Goal: Task Accomplishment & Management: Manage account settings

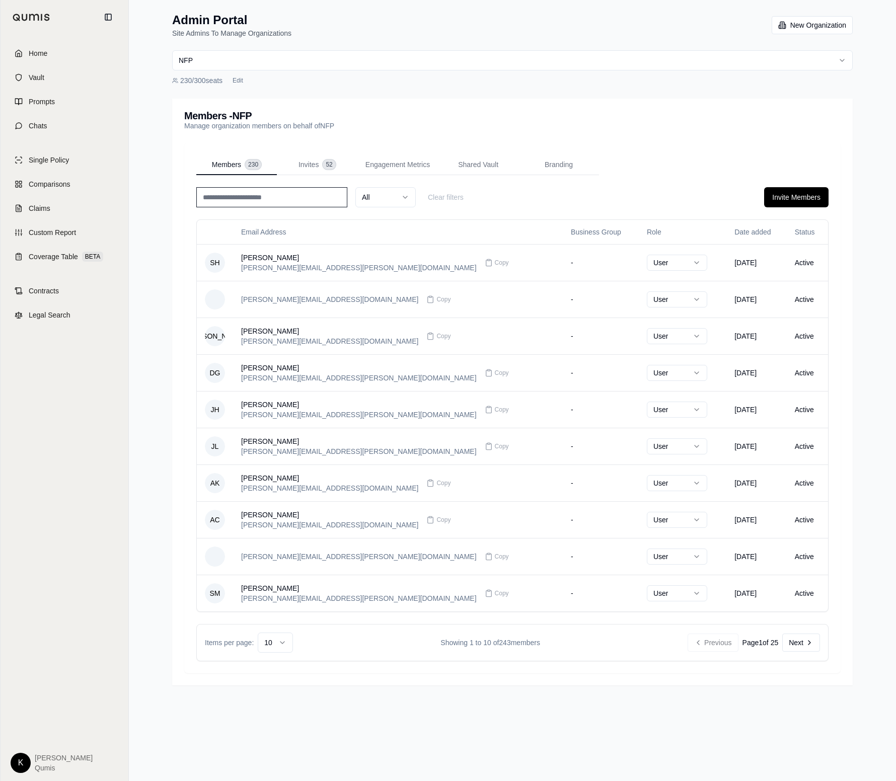
click at [284, 645] on html "Home Vault Prompts Chats Single Policy Comparisons Claims Custom Report Coverag…" at bounding box center [448, 390] width 896 height 781
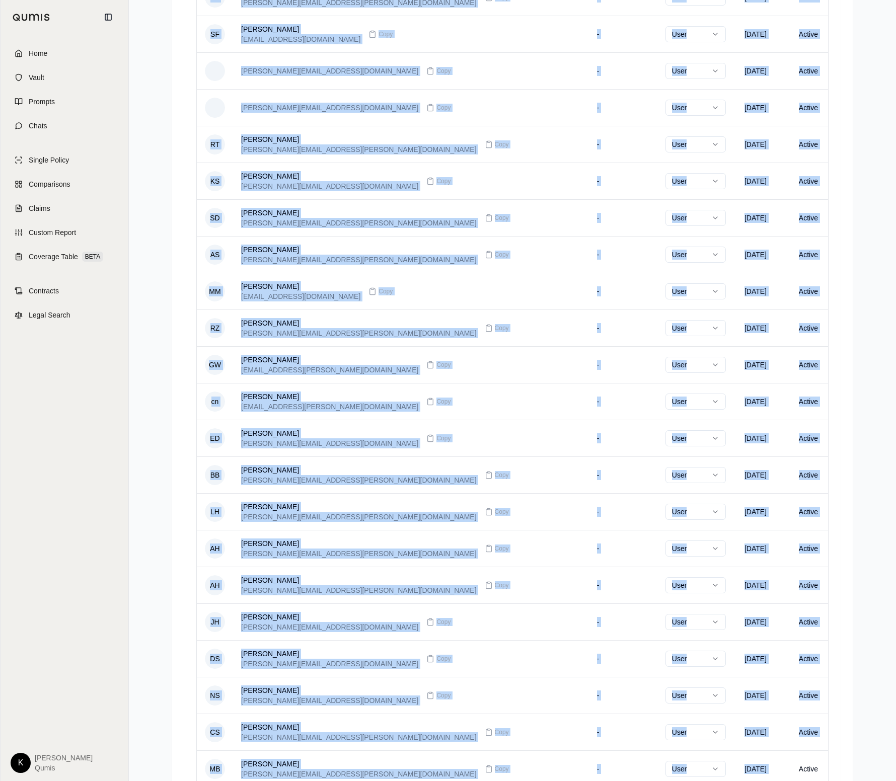
scroll to position [1393, 0]
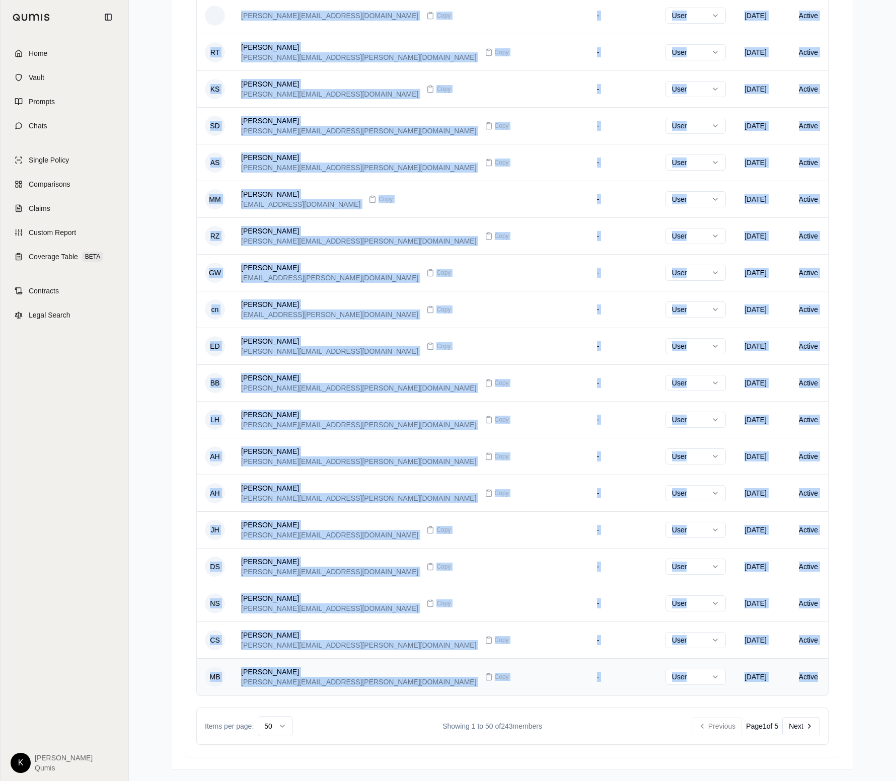
drag, startPoint x: 231, startPoint y: 233, endPoint x: 807, endPoint y: 679, distance: 729.2
copy table "Email Address Business Group Role Date added Status SH [PERSON_NAME] [PERSON_NA…"
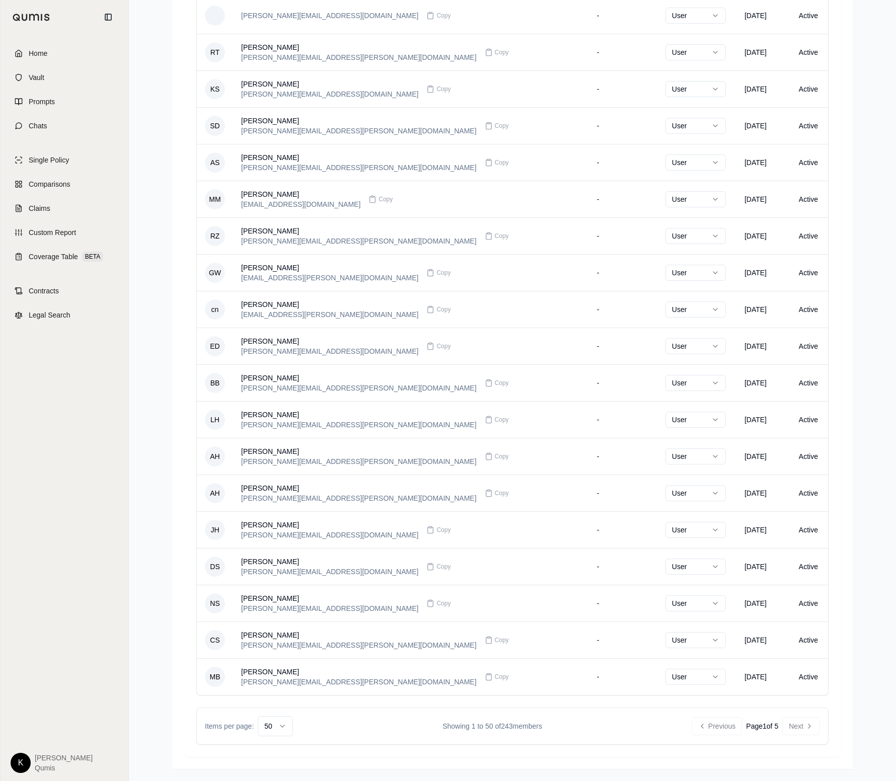
click at [794, 727] on div "Previous Page 1 of 5 Next" at bounding box center [756, 726] width 128 height 18
click at [809, 731] on div "Previous Page 1 of 5 Next" at bounding box center [756, 726] width 128 height 18
click at [607, 717] on div "Items per page: 50 Showing 1 to 50 of 243 members Previous Page 1 of 5 Next" at bounding box center [512, 726] width 632 height 37
click at [802, 726] on button "Next" at bounding box center [801, 726] width 38 height 18
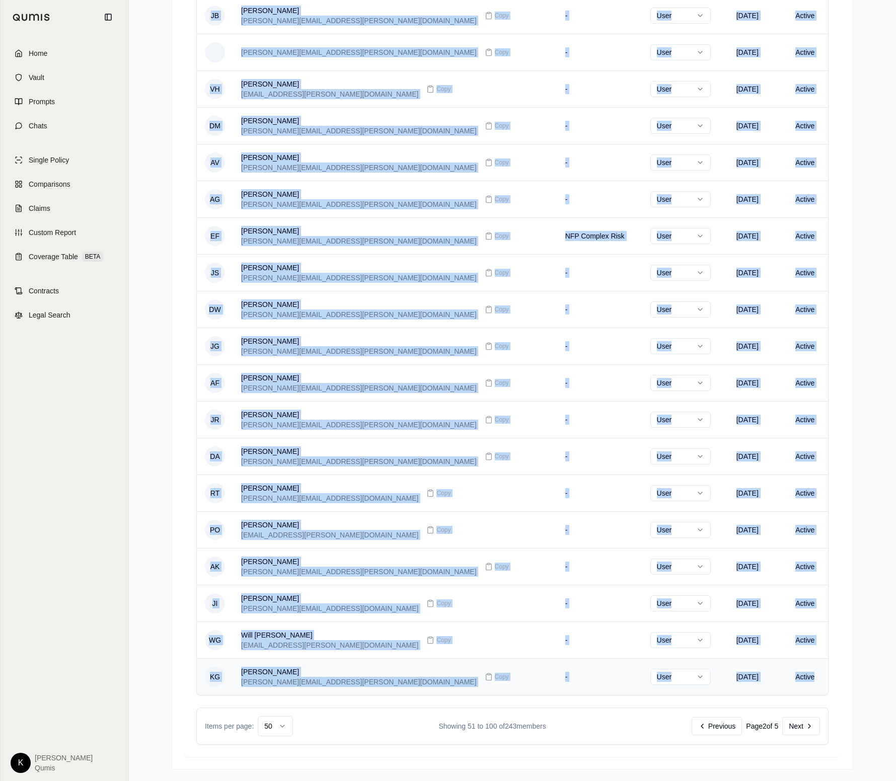
drag, startPoint x: 228, startPoint y: 230, endPoint x: 803, endPoint y: 675, distance: 727.5
copy table "Email Address Business Group Role Date added Status CN [PERSON_NAME] [PERSON_NA…"
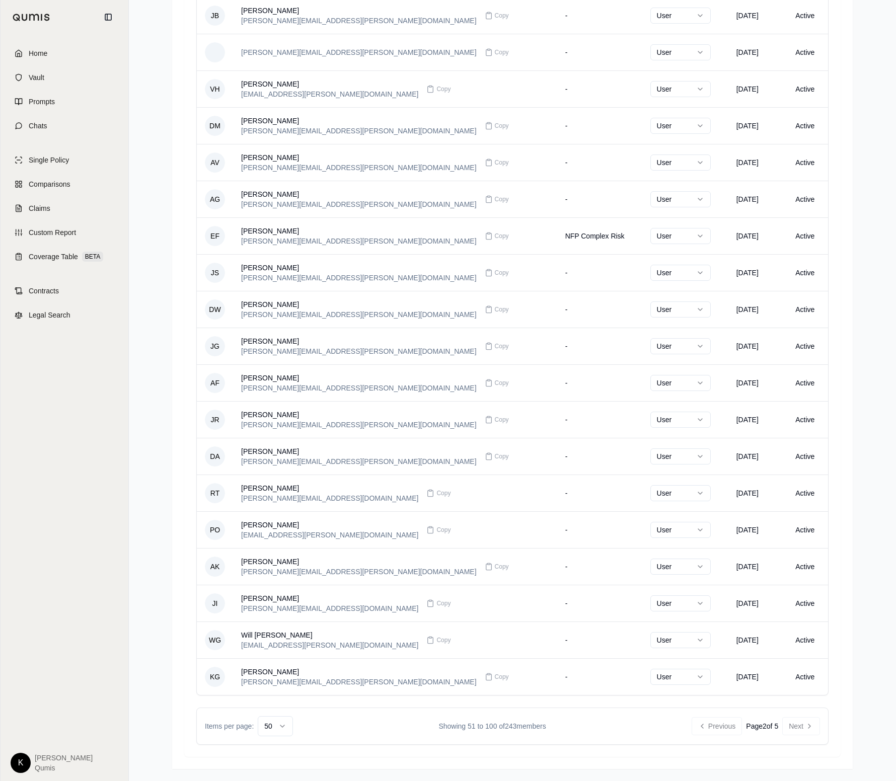
click at [612, 718] on div "Items per page: 50 Showing 51 to 100 of 243 members Previous Page 2 of 5 Next" at bounding box center [512, 726] width 632 height 37
click at [808, 733] on button "Next" at bounding box center [801, 726] width 38 height 18
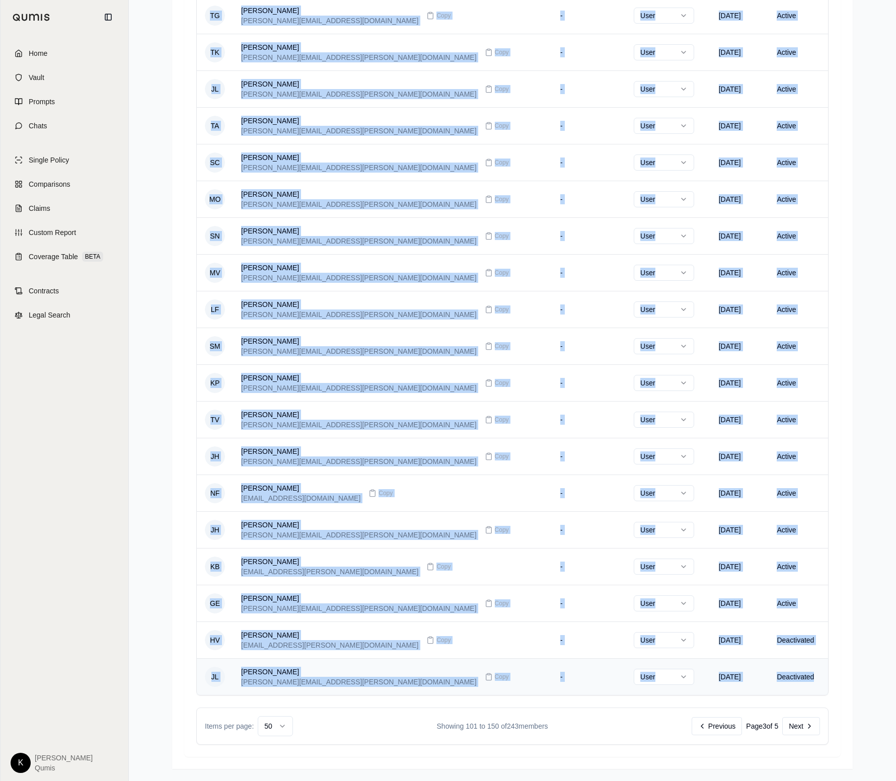
drag, startPoint x: 223, startPoint y: 228, endPoint x: 801, endPoint y: 682, distance: 734.7
copy table "Email Address Business Group Role Date added Status DK [PERSON_NAME] [PERSON_NA…"
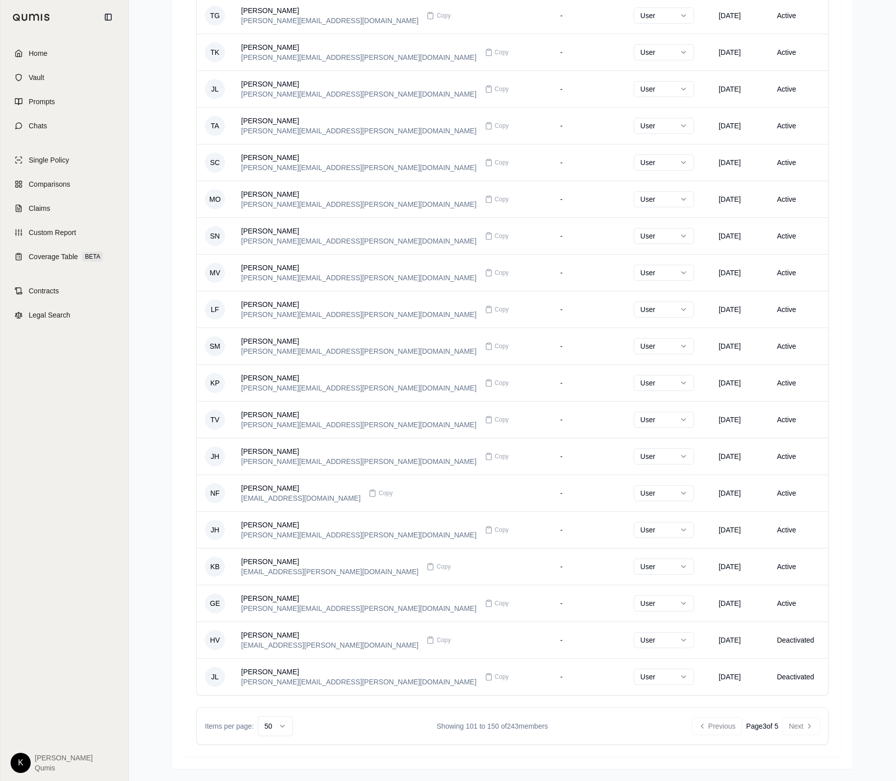
click at [828, 720] on div "Items per page: 50 Showing 101 to 150 of 243 members Previous Page 3 of 5 Next" at bounding box center [512, 726] width 632 height 37
click at [798, 733] on button "Next" at bounding box center [801, 726] width 38 height 18
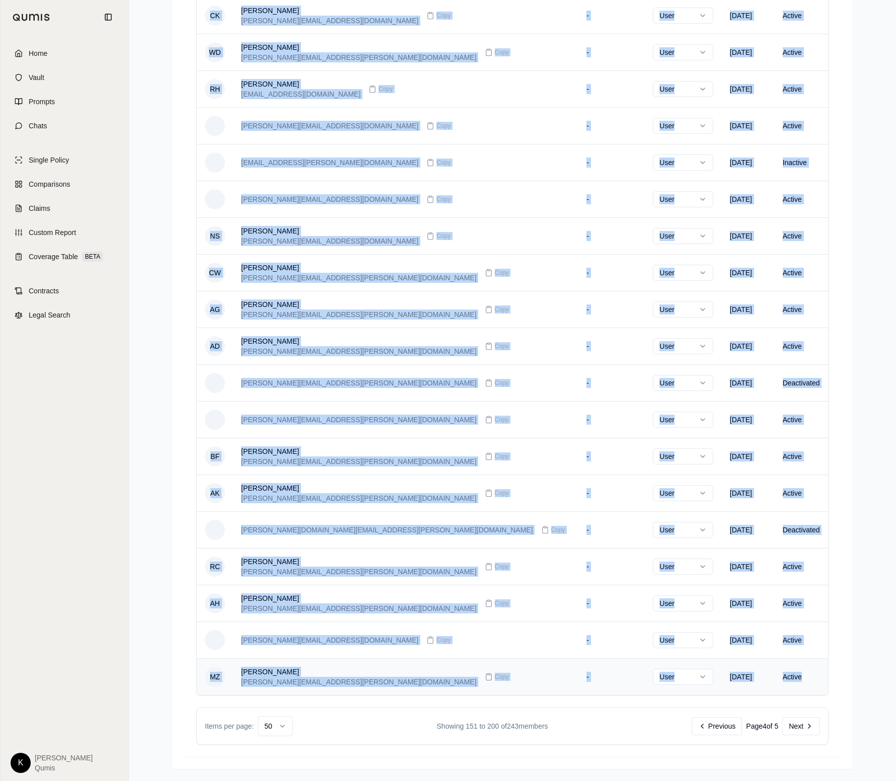
drag, startPoint x: 222, startPoint y: 233, endPoint x: 792, endPoint y: 680, distance: 725.1
copy table "Email Address Business Group Role Date added Status AT [PERSON_NAME] [PERSON_NA…"
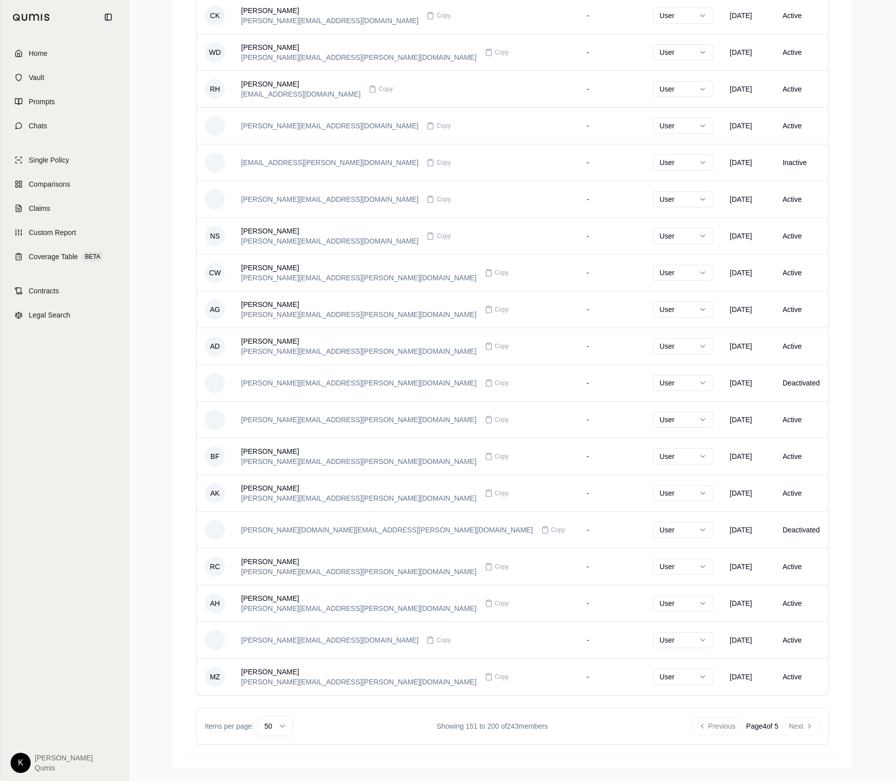
click at [804, 723] on button "Next" at bounding box center [801, 726] width 38 height 18
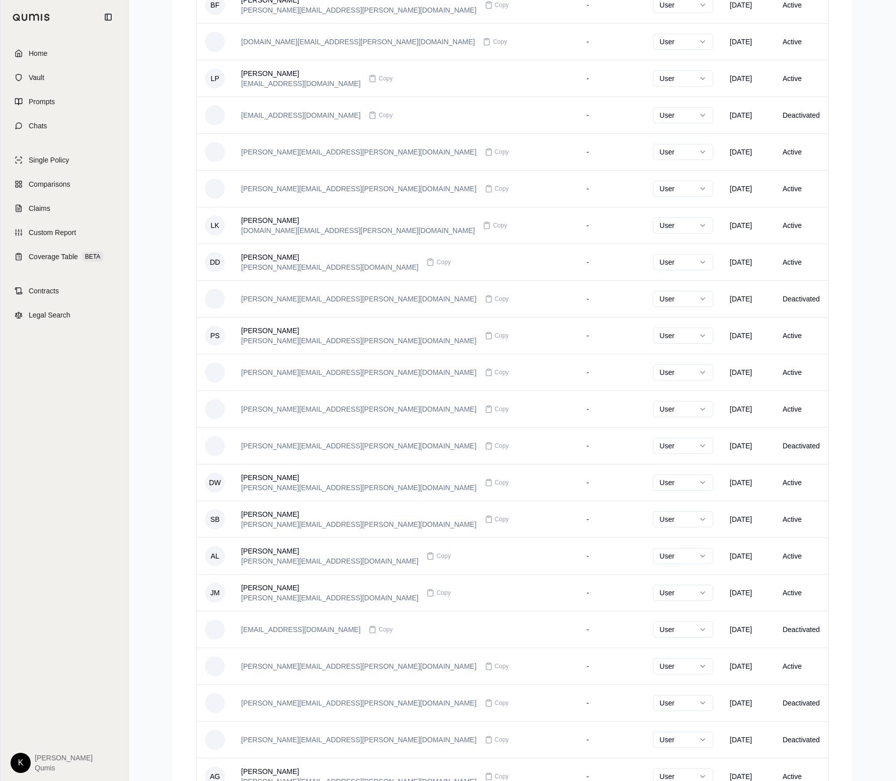
scroll to position [1134, 0]
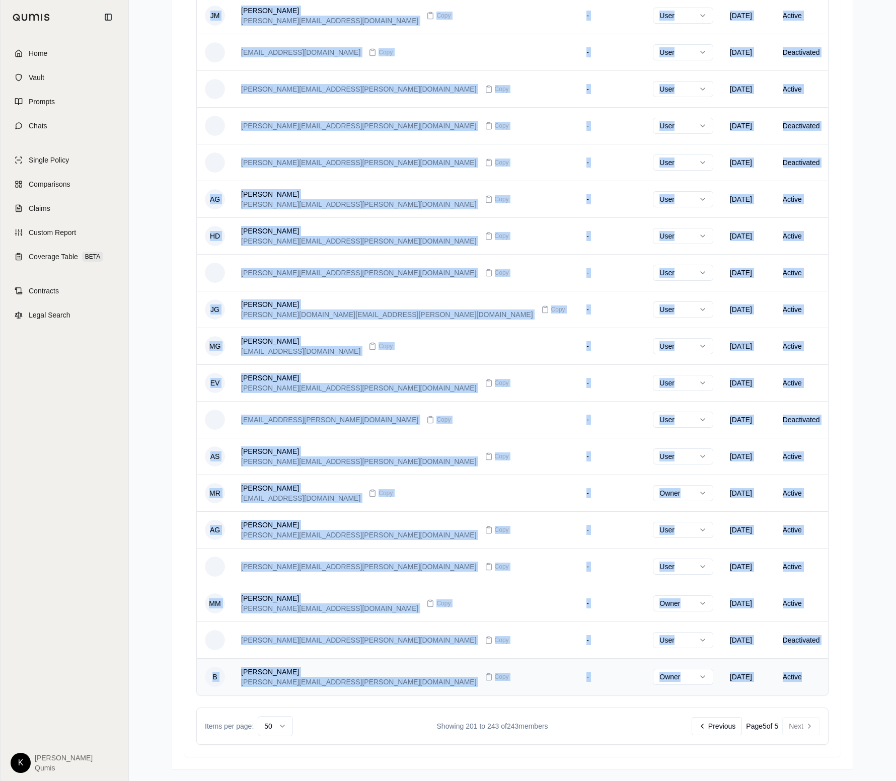
drag, startPoint x: 229, startPoint y: 230, endPoint x: 822, endPoint y: 679, distance: 743.5
copy table "Email Address Business Group Role Date added Status MS [PERSON_NAME] [EMAIL_ADD…"
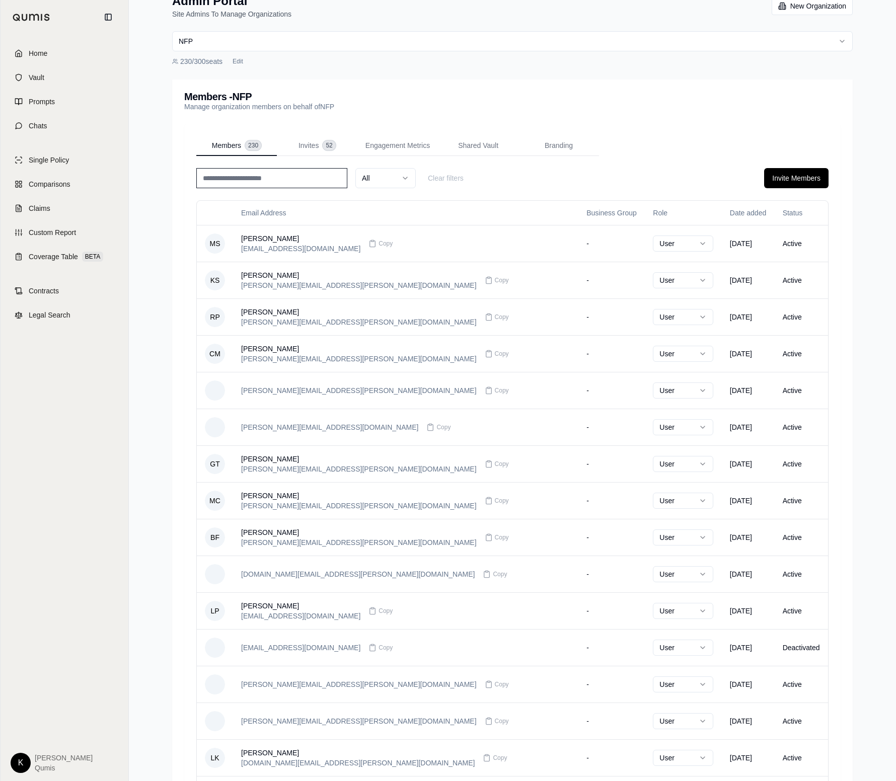
scroll to position [0, 0]
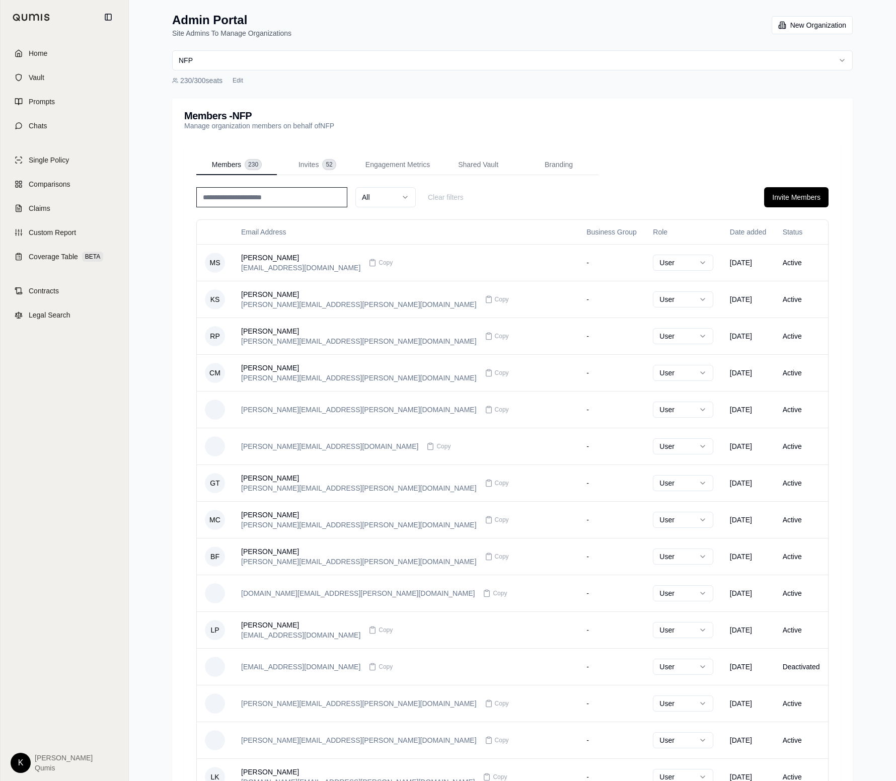
click at [275, 197] on input at bounding box center [271, 197] width 151 height 20
type input "****"
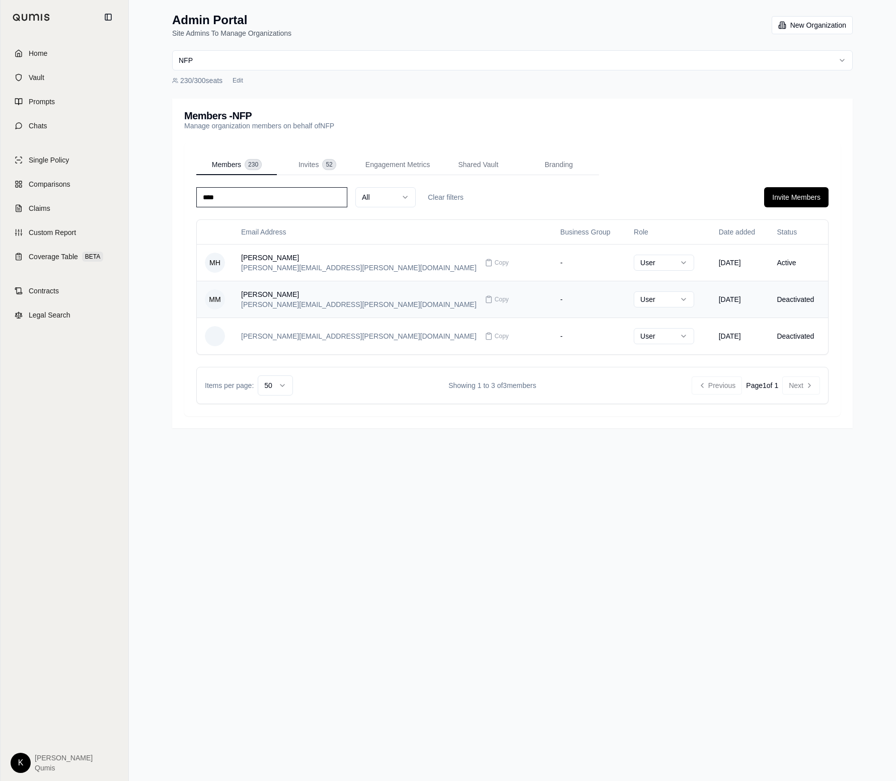
click at [411, 296] on div "[PERSON_NAME] [PERSON_NAME][EMAIL_ADDRESS][PERSON_NAME][DOMAIN_NAME] Copy" at bounding box center [392, 299] width 303 height 20
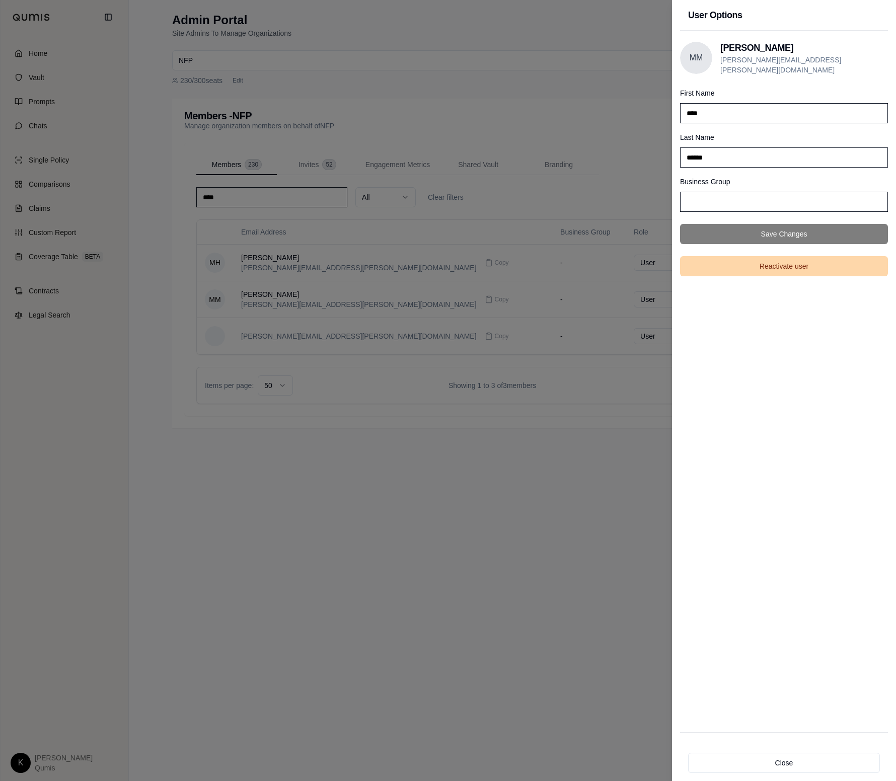
click at [786, 269] on button "Reactivate user" at bounding box center [784, 266] width 208 height 20
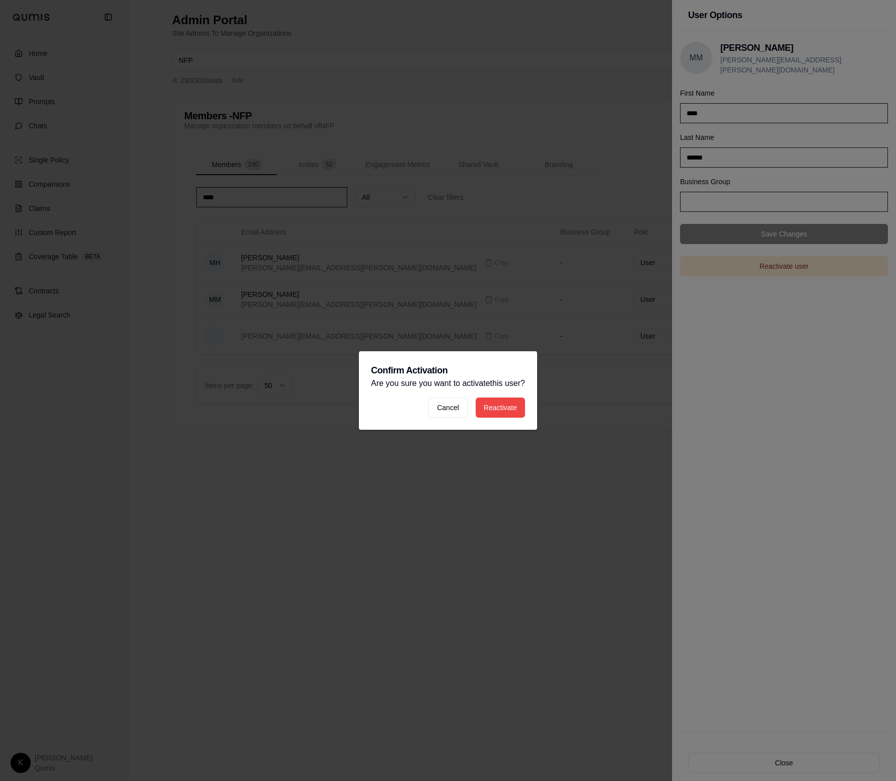
click at [503, 415] on button "Reactivate" at bounding box center [500, 408] width 49 height 20
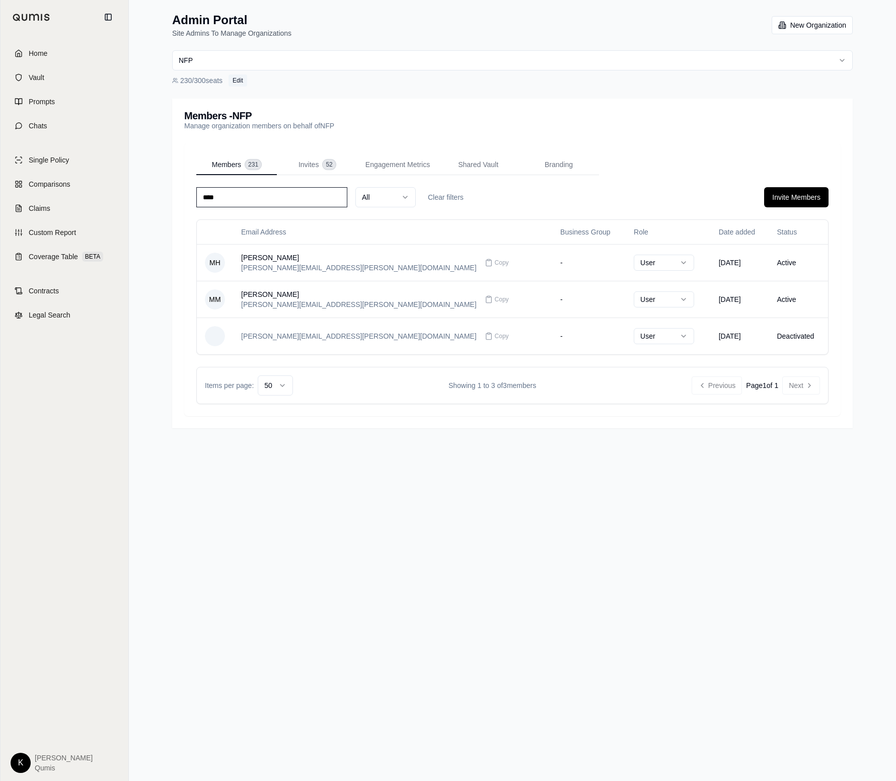
click at [236, 78] on button "Edit" at bounding box center [238, 81] width 19 height 12
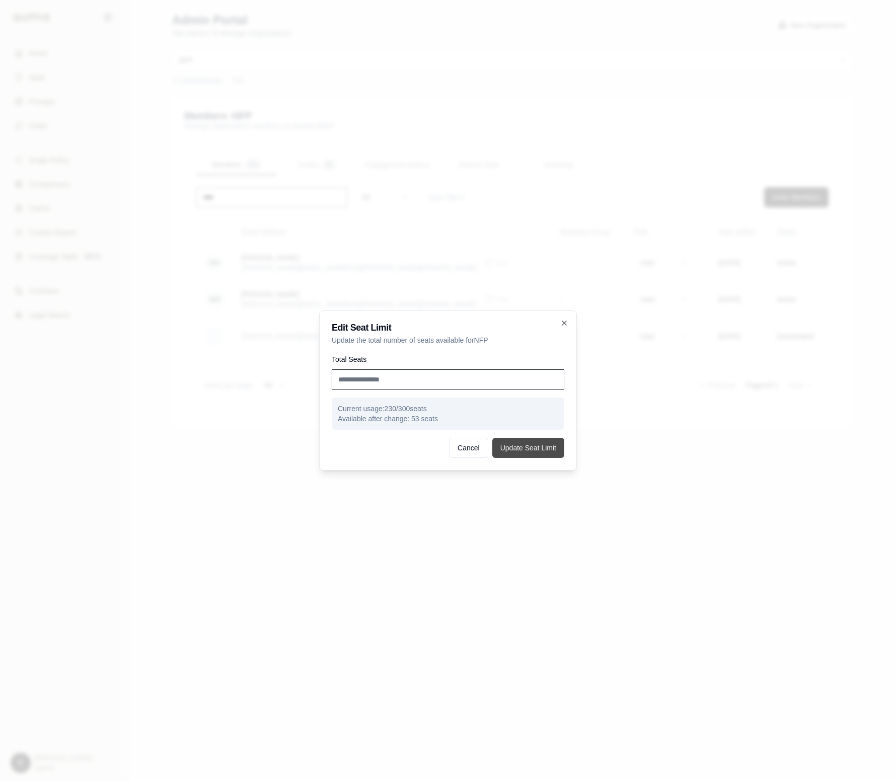
type input "***"
click at [539, 449] on button "Update Seat Limit" at bounding box center [528, 448] width 72 height 20
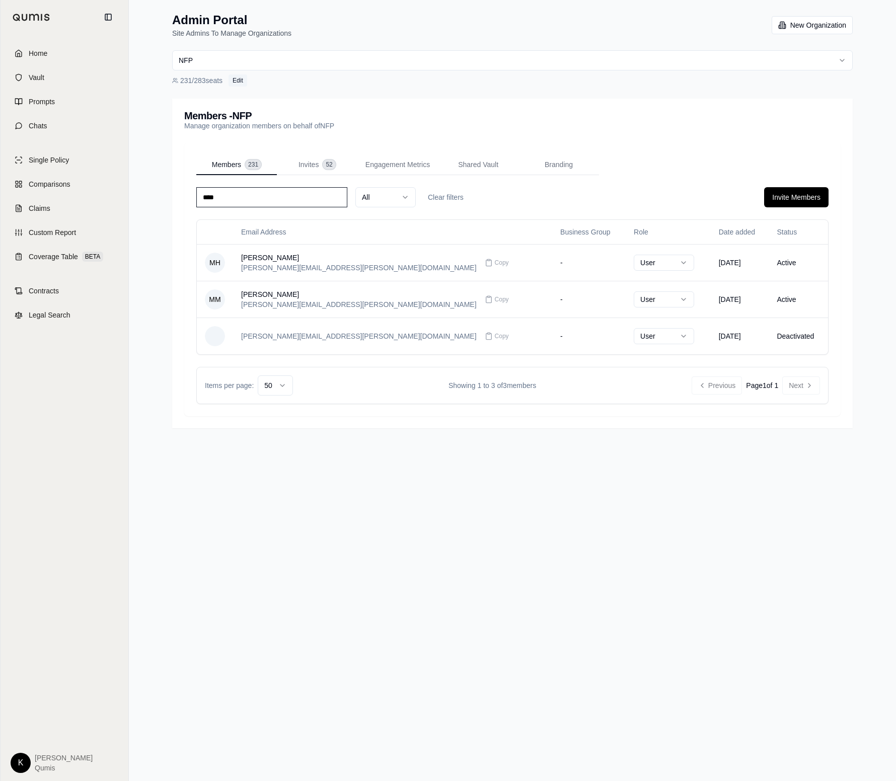
click at [238, 75] on button "Edit" at bounding box center [238, 81] width 19 height 12
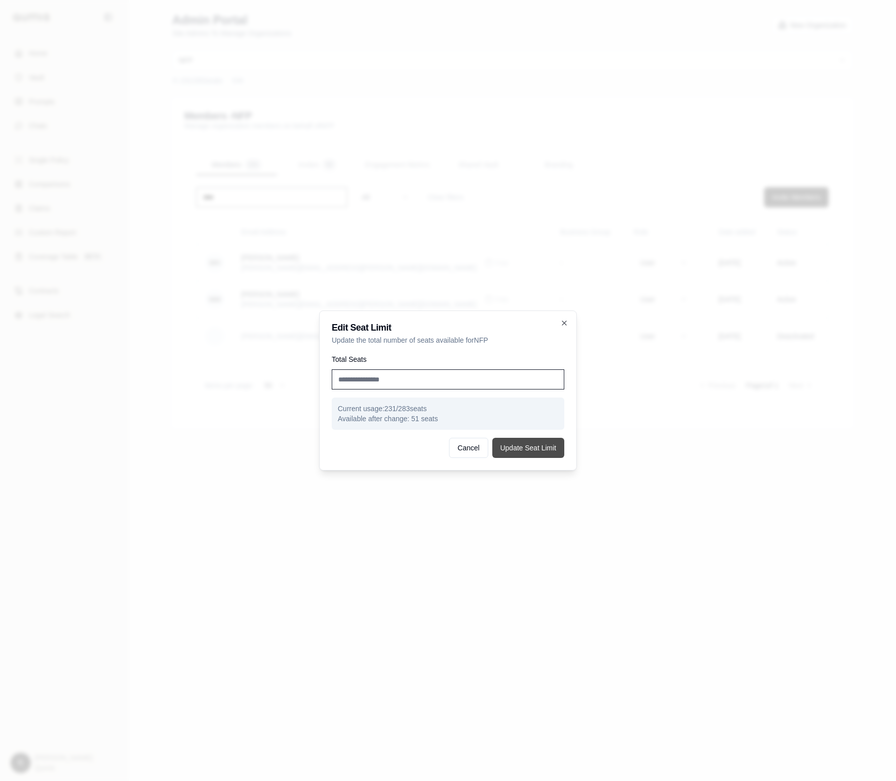
type input "***"
click at [517, 441] on button "Update Seat Limit" at bounding box center [528, 448] width 72 height 20
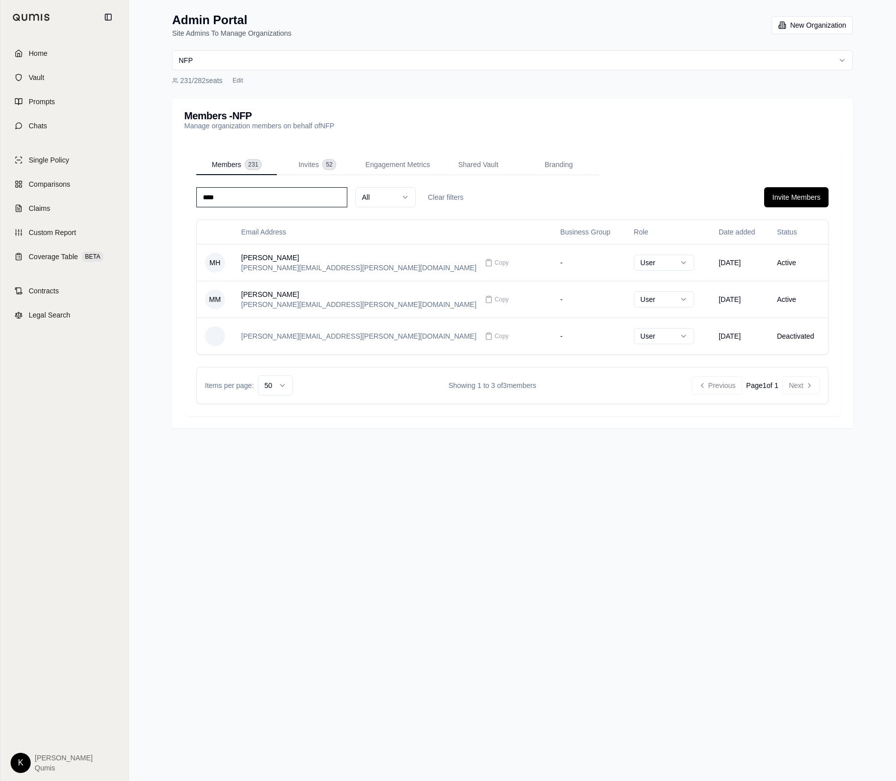
click at [274, 199] on input "****" at bounding box center [271, 197] width 151 height 20
click at [228, 63] on html "Home Vault Prompts Chats Single Policy Comparisons Claims Custom Report Coverag…" at bounding box center [448, 390] width 896 height 781
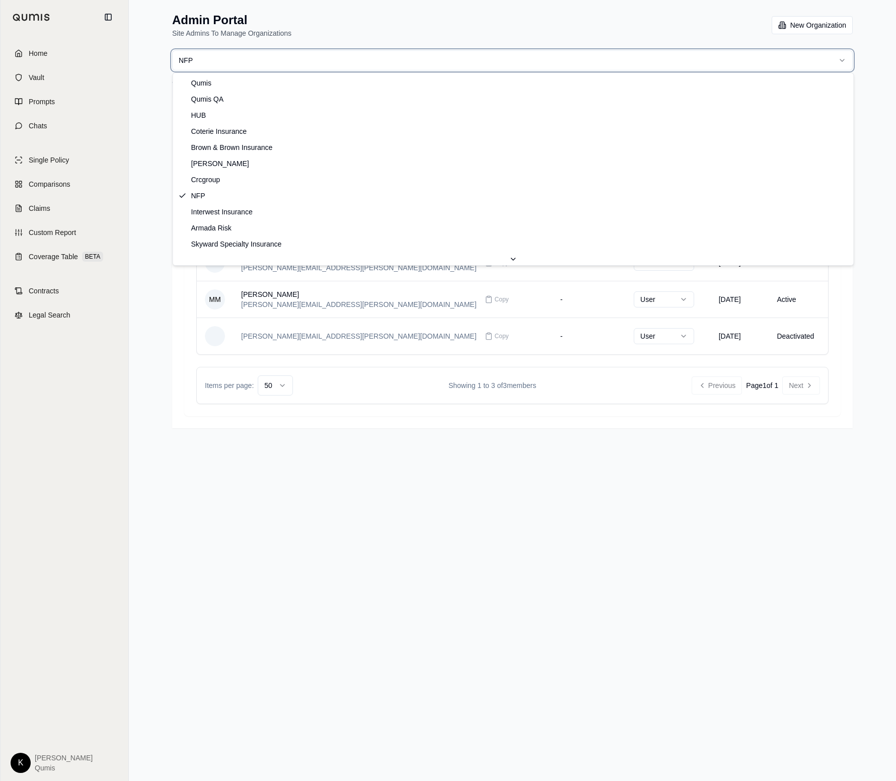
click at [140, 117] on html "Home Vault Prompts Chats Single Policy Comparisons Claims Custom Report Coverag…" at bounding box center [448, 390] width 896 height 781
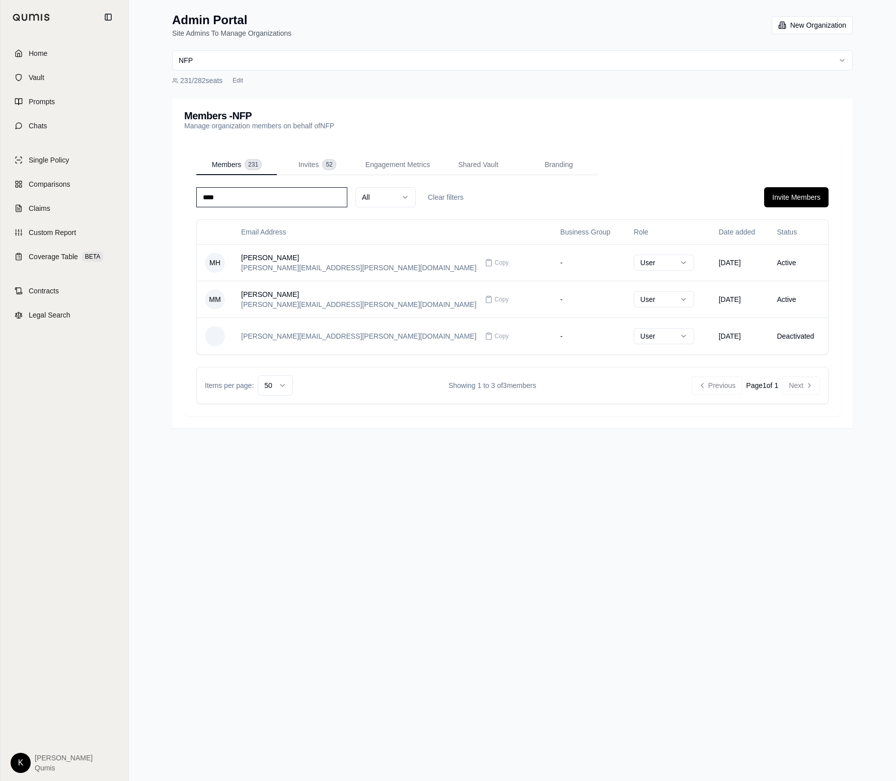
click at [247, 199] on input "****" at bounding box center [271, 197] width 151 height 20
drag, startPoint x: 247, startPoint y: 199, endPoint x: 144, endPoint y: 200, distance: 102.2
click at [148, 200] on div "Admin Portal Site Admins To Manage Organizations New Organization NFP 231 / 282…" at bounding box center [512, 390] width 767 height 781
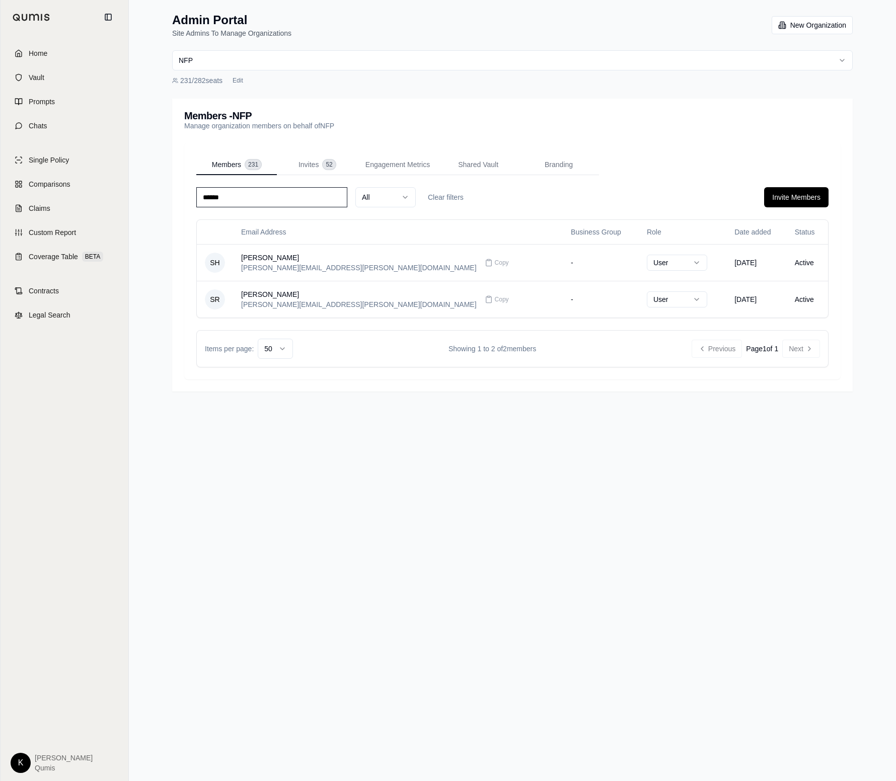
click at [266, 198] on input "******" at bounding box center [271, 197] width 151 height 20
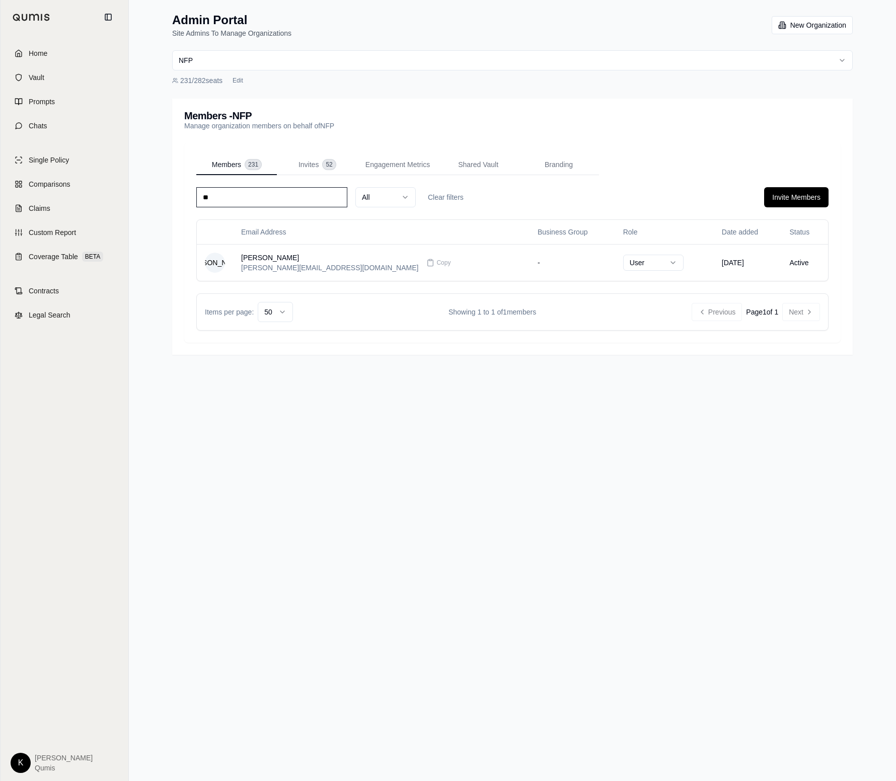
type input "*"
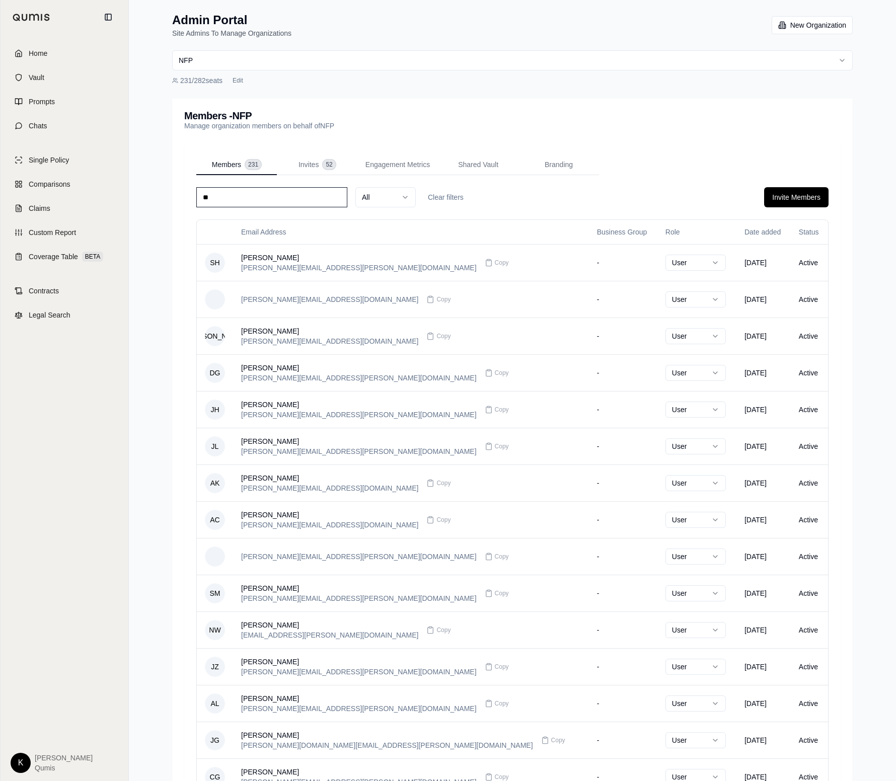
type input "*"
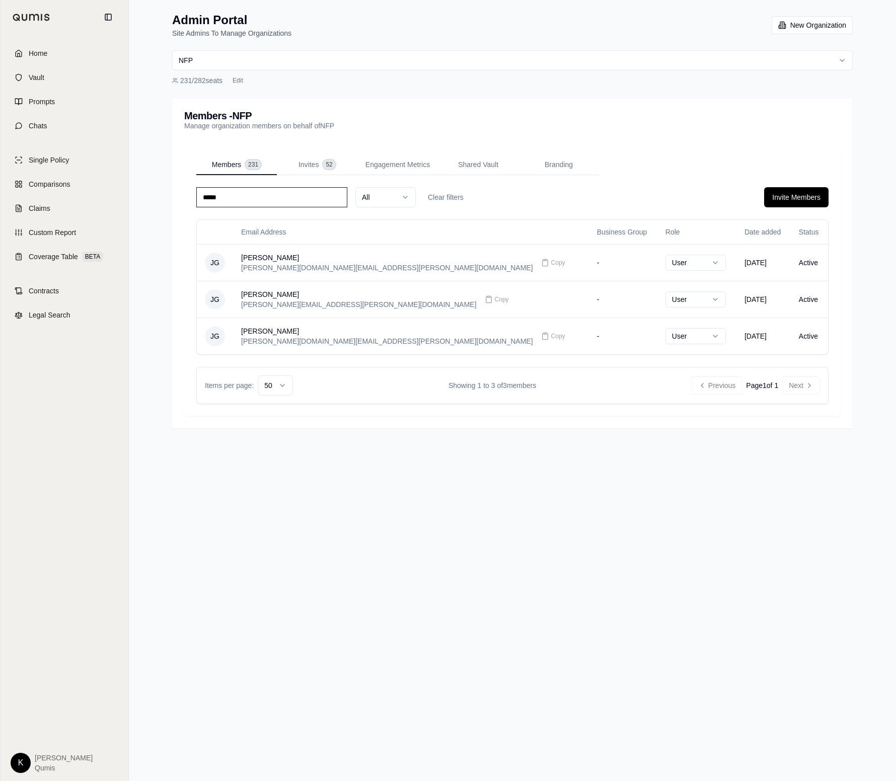
type input "*****"
click at [337, 55] on html "Home Vault Prompts Chats Single Policy Comparisons Claims Custom Report Coverag…" at bounding box center [448, 390] width 896 height 781
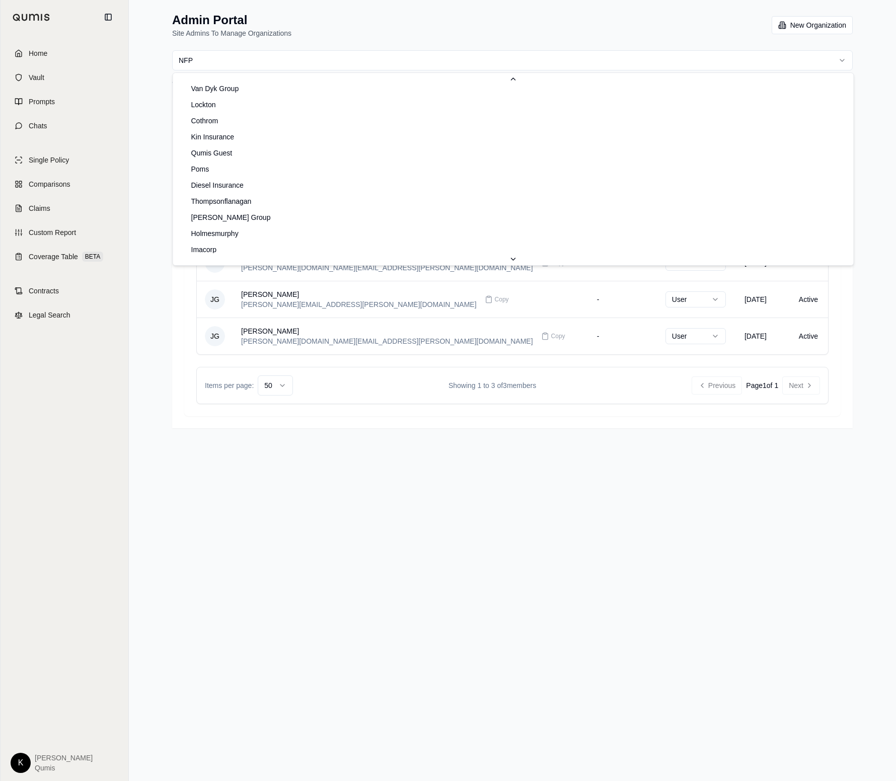
scroll to position [678, 0]
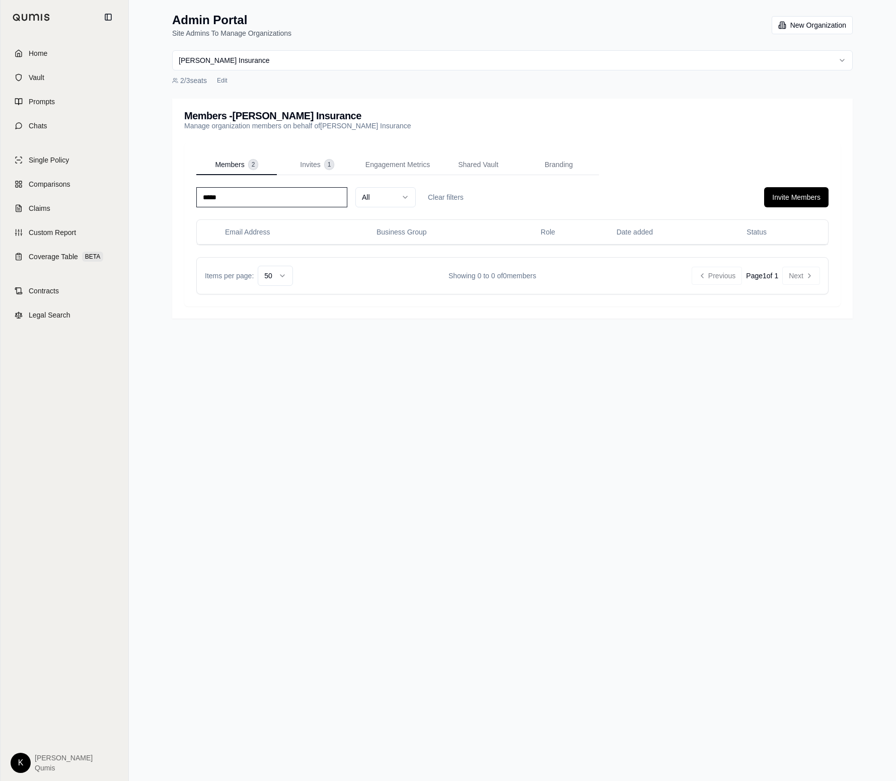
click at [278, 197] on input "*****" at bounding box center [271, 197] width 151 height 20
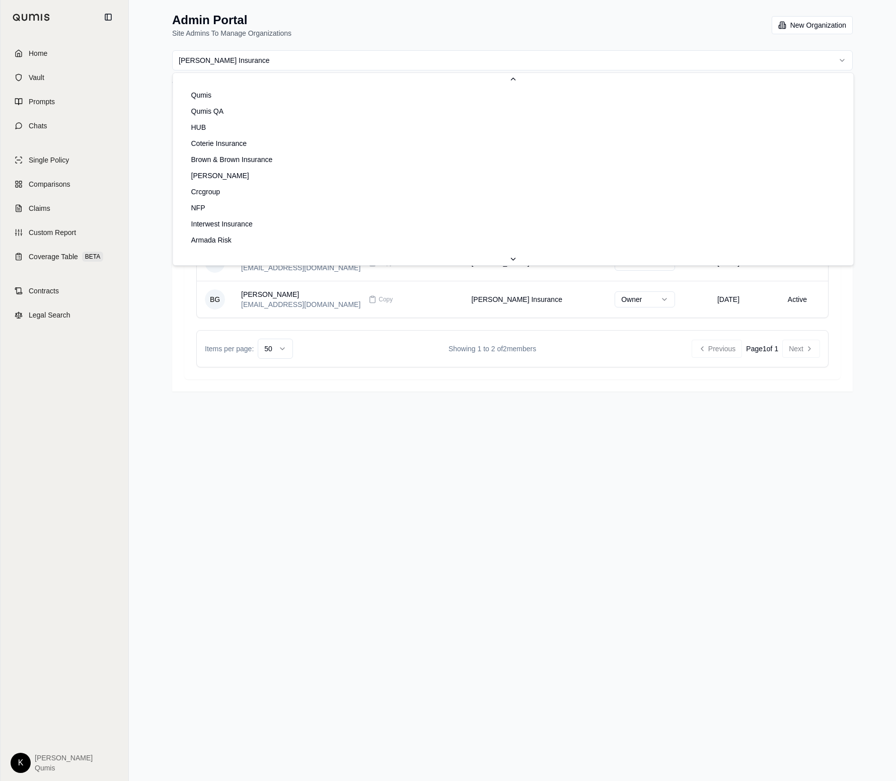
click at [297, 60] on html "Home Vault Prompts Chats Single Policy Comparisons Claims Custom Report Coverag…" at bounding box center [448, 390] width 896 height 781
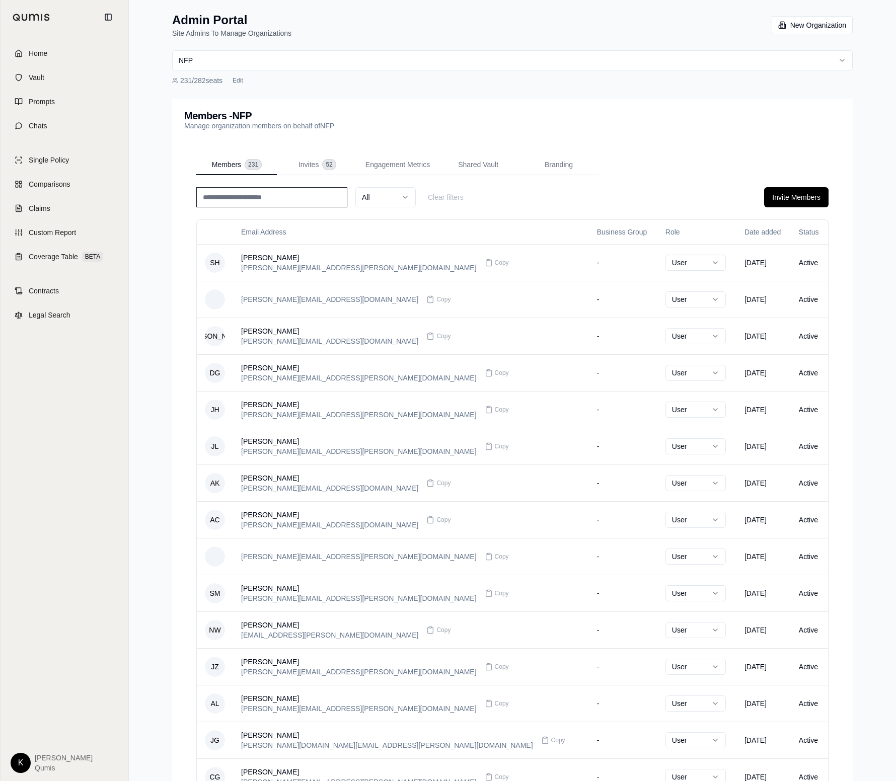
click at [238, 199] on input at bounding box center [271, 197] width 151 height 20
click at [299, 162] on span "Invites" at bounding box center [309, 165] width 20 height 10
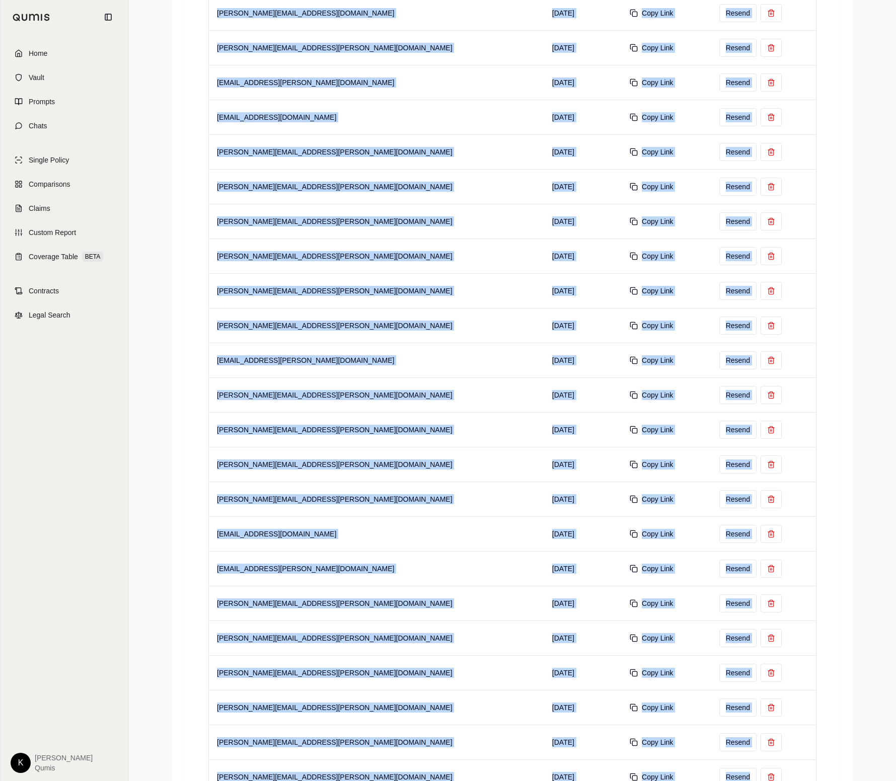
scroll to position [1304, 0]
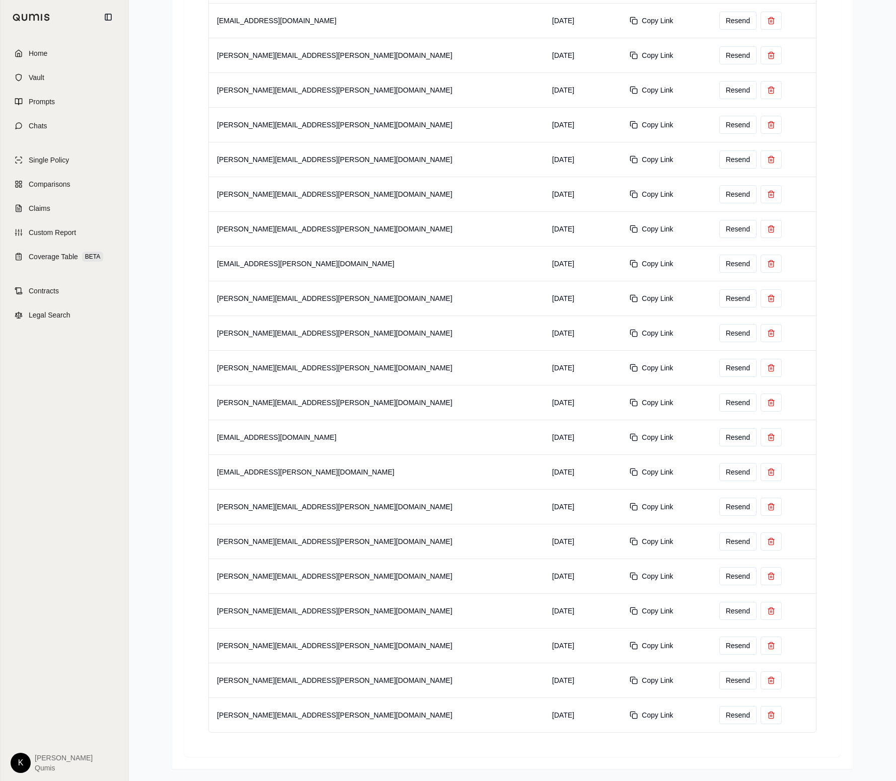
drag, startPoint x: 219, startPoint y: 214, endPoint x: 799, endPoint y: 835, distance: 850.3
copy thead
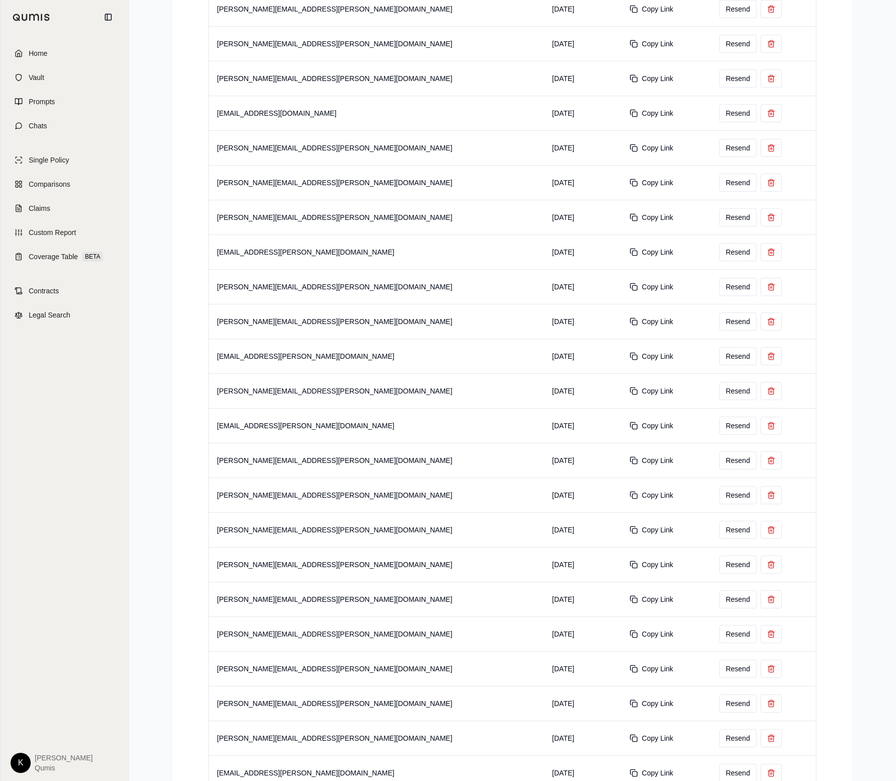
scroll to position [0, 0]
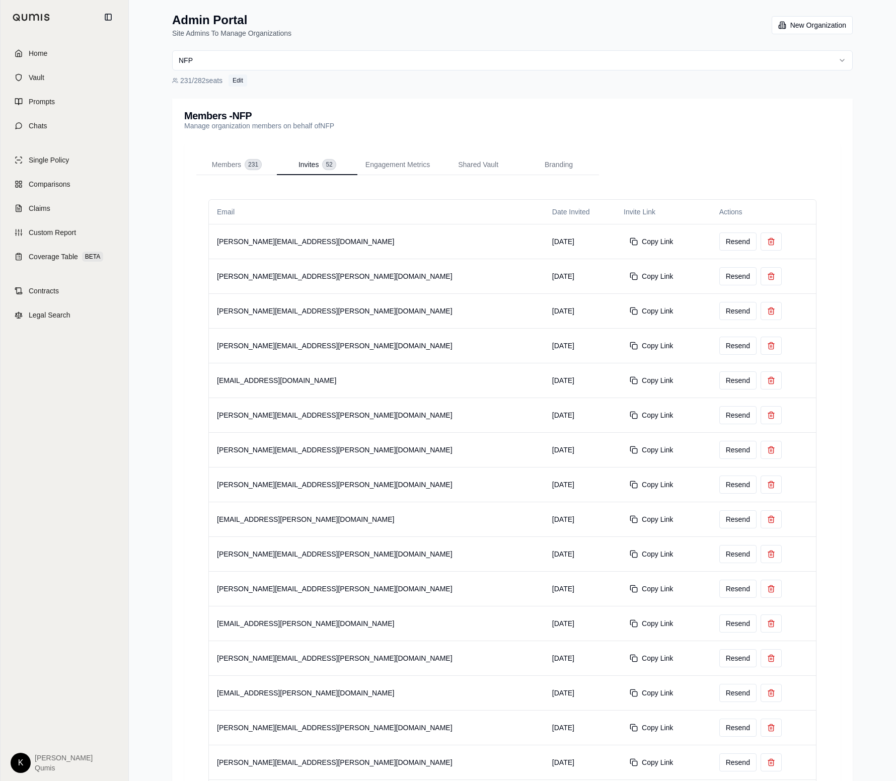
click at [242, 82] on button "Edit" at bounding box center [238, 81] width 19 height 12
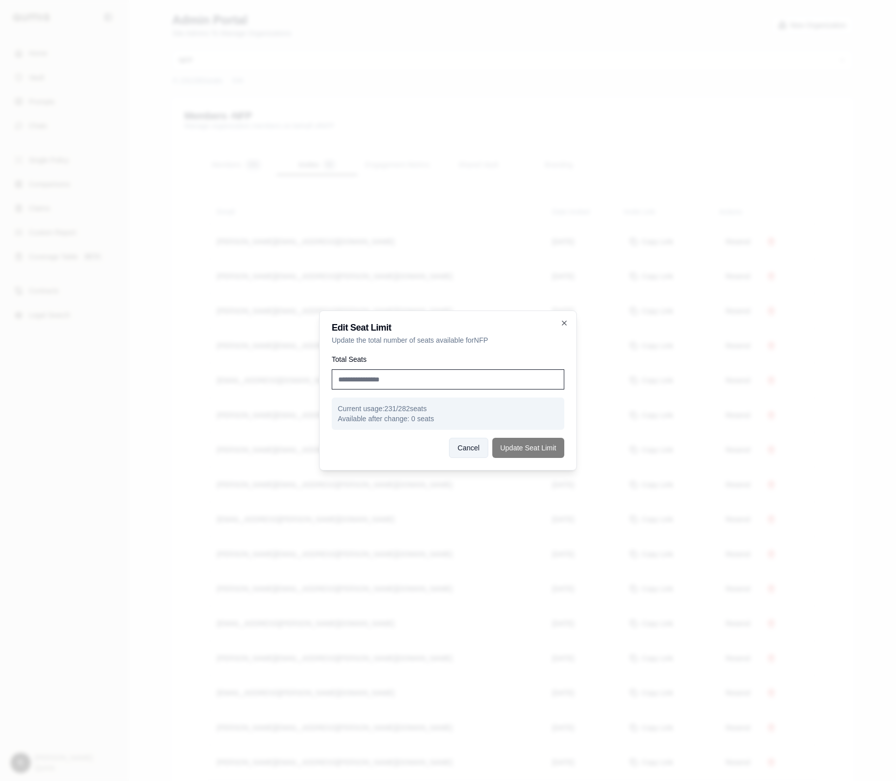
click at [467, 445] on button "Cancel" at bounding box center [468, 448] width 39 height 20
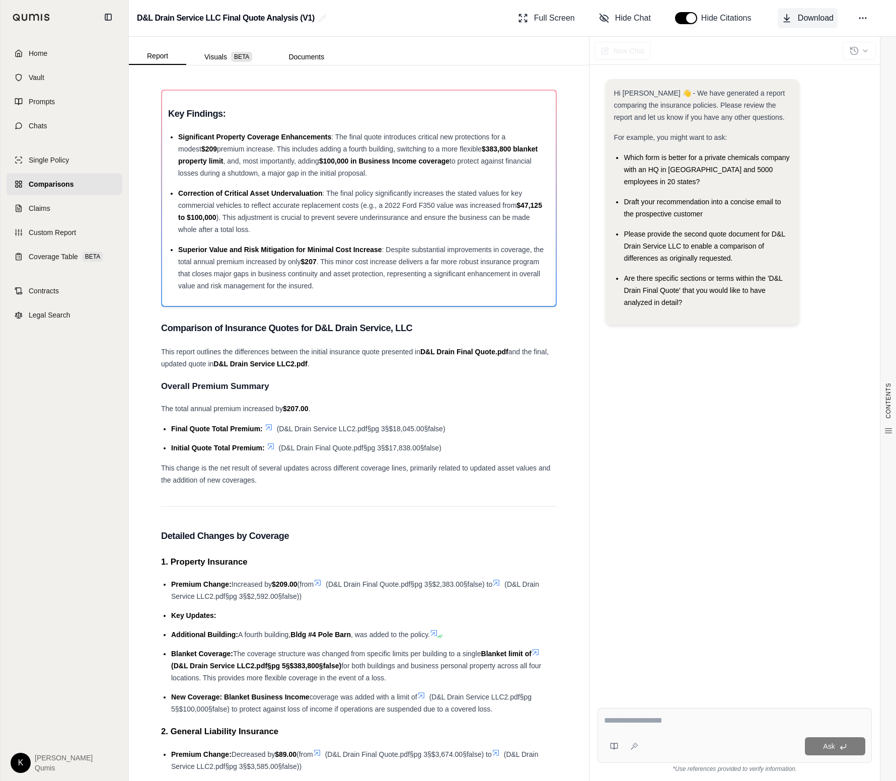
click at [824, 16] on span "Download" at bounding box center [816, 18] width 36 height 12
click at [866, 23] on icon at bounding box center [863, 18] width 10 height 10
click at [801, 86] on button "Share Link" at bounding box center [815, 82] width 143 height 19
